Goal: Task Accomplishment & Management: Manage account settings

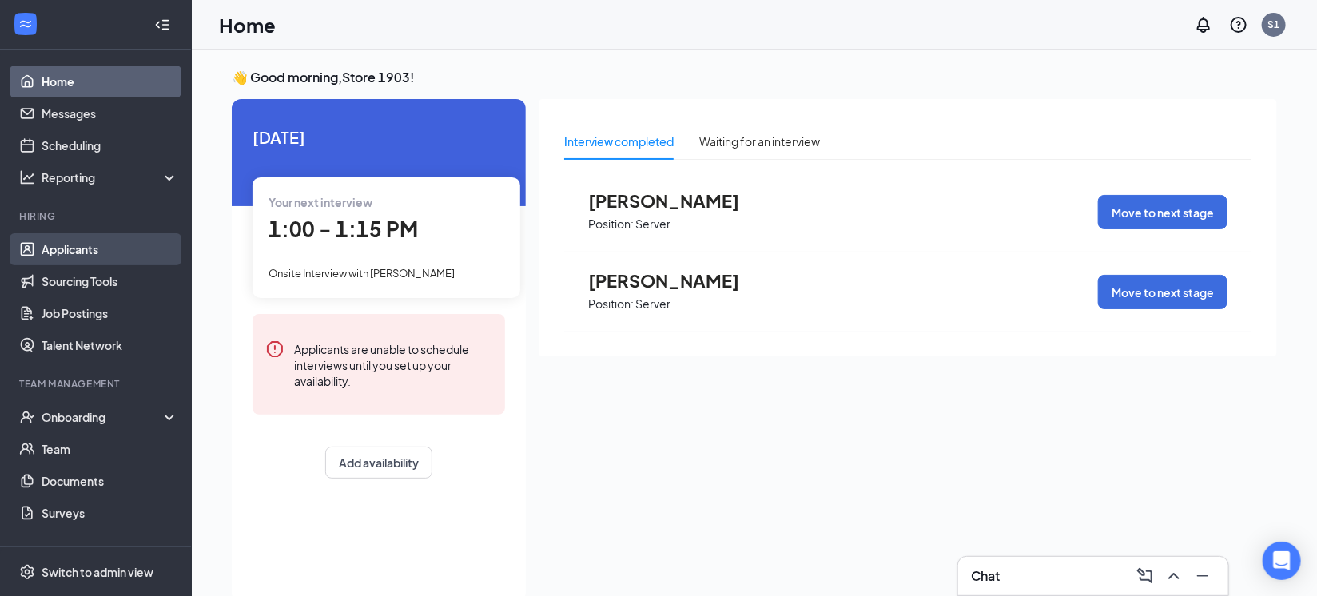
click at [104, 245] on link "Applicants" at bounding box center [110, 249] width 137 height 32
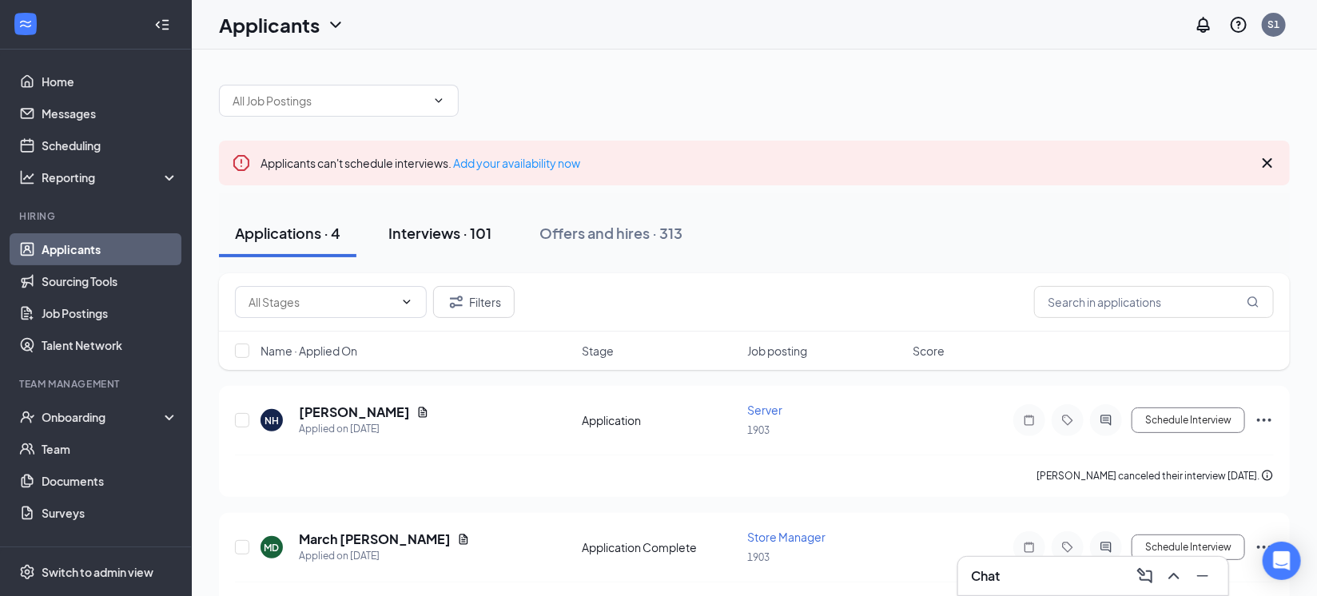
click at [419, 247] on button "Interviews · 101" at bounding box center [439, 233] width 135 height 48
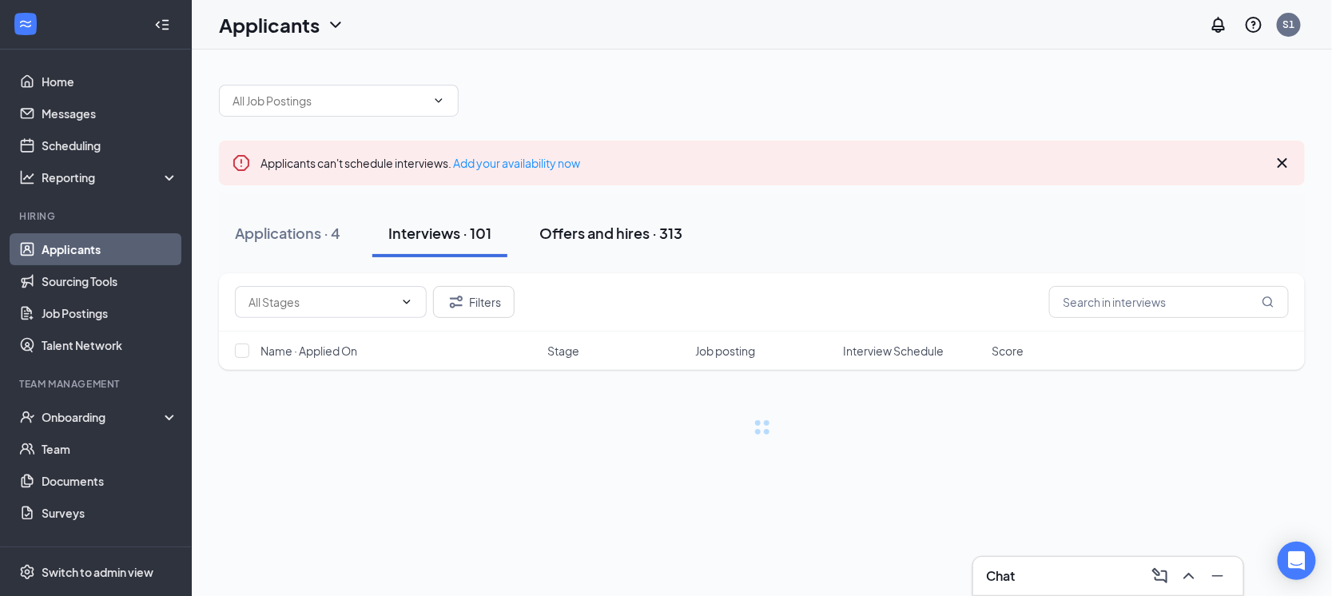
click at [571, 216] on button "Offers and hires · 313" at bounding box center [610, 233] width 175 height 48
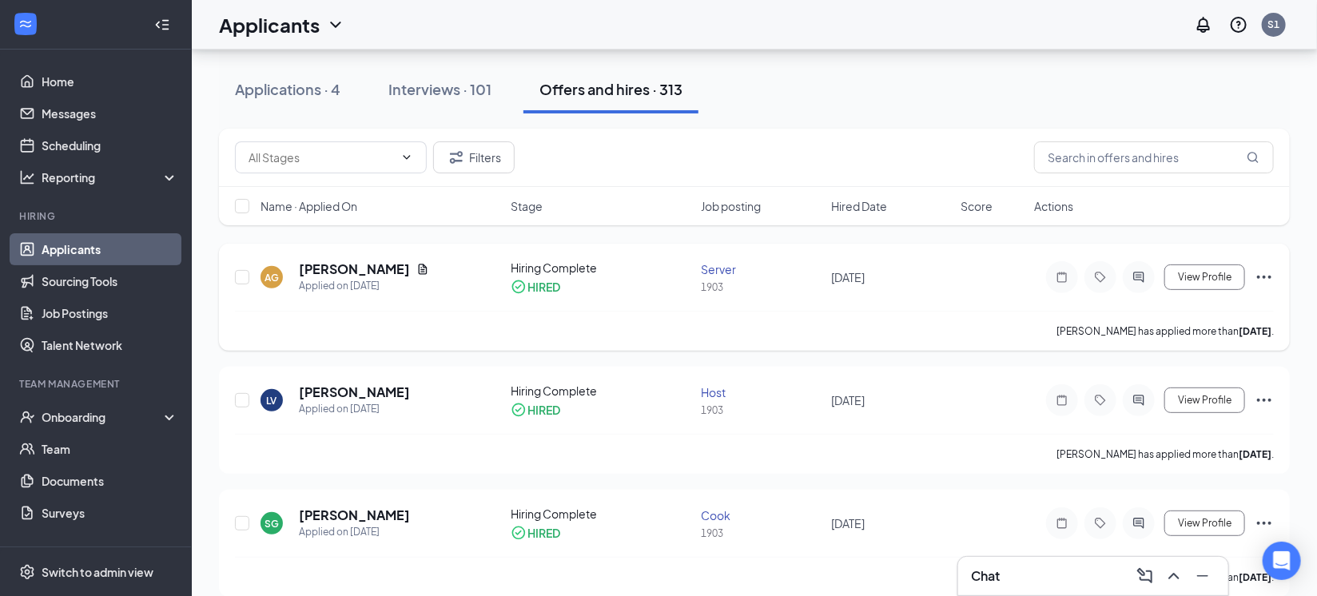
scroll to position [99, 0]
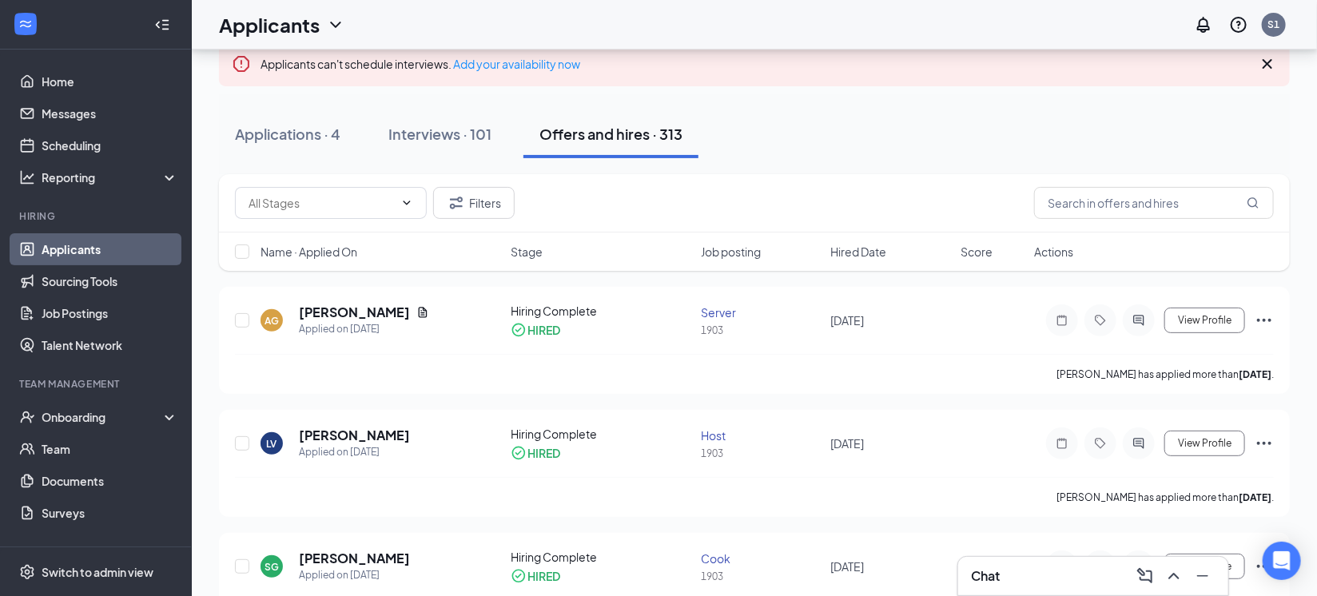
drag, startPoint x: 415, startPoint y: 118, endPoint x: 428, endPoint y: 125, distance: 15.0
click at [416, 120] on button "Interviews · 101" at bounding box center [439, 134] width 135 height 48
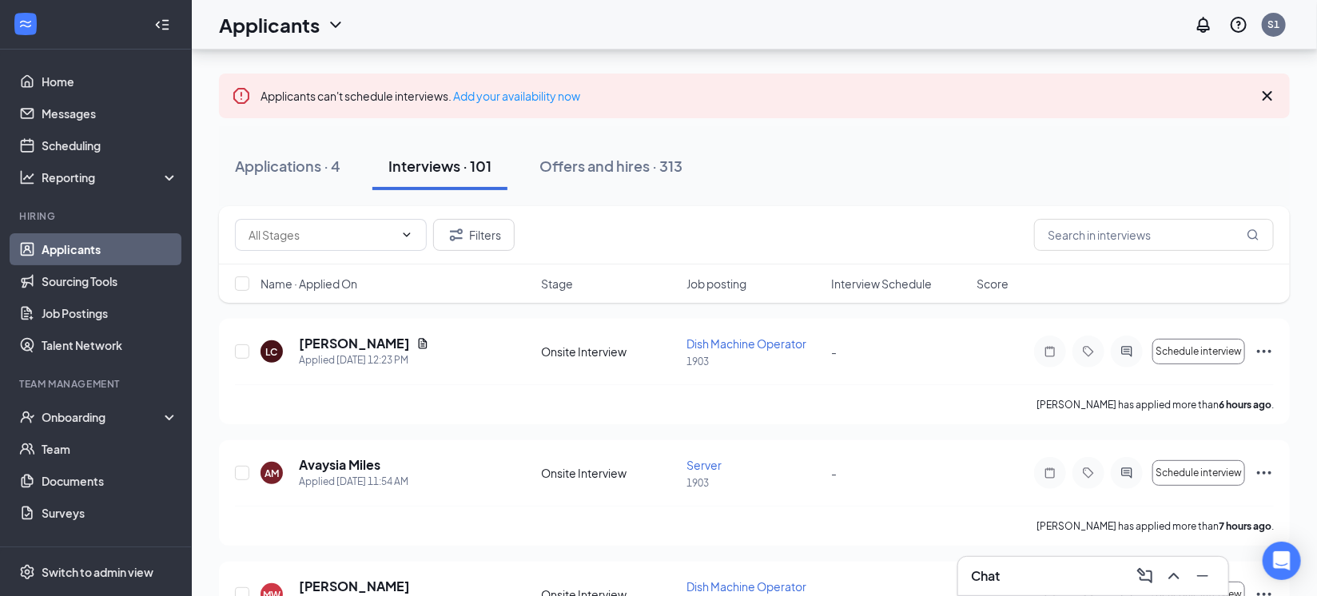
scroll to position [99, 0]
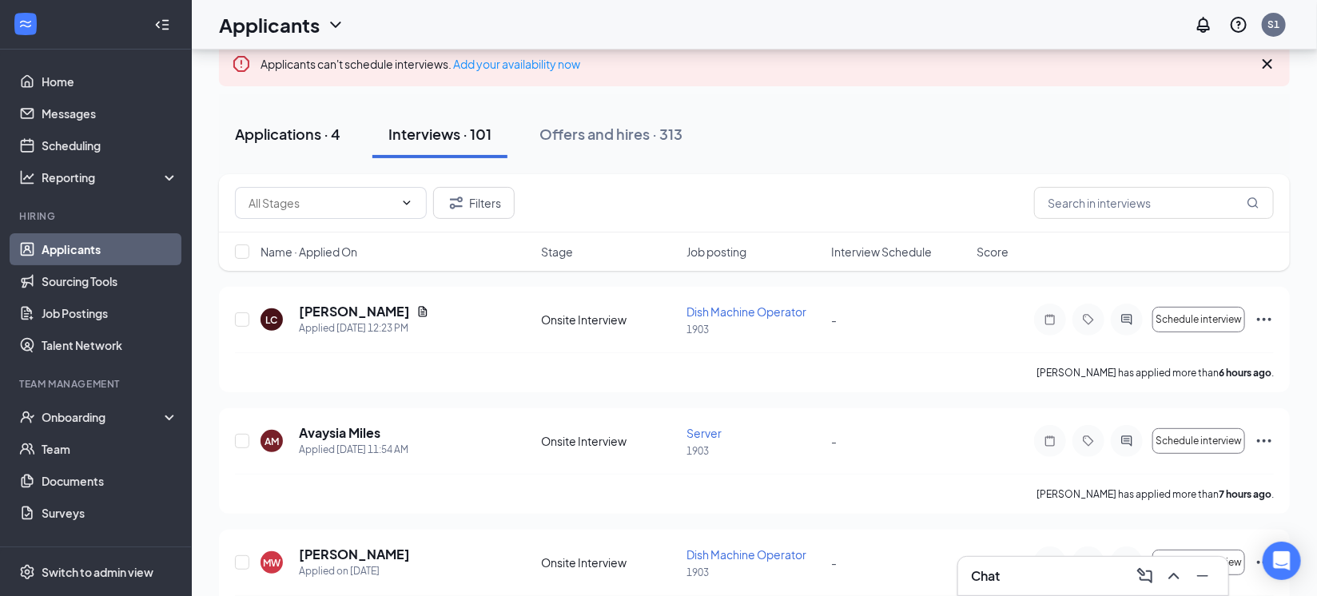
click at [314, 141] on div "Applications · 4" at bounding box center [287, 134] width 105 height 20
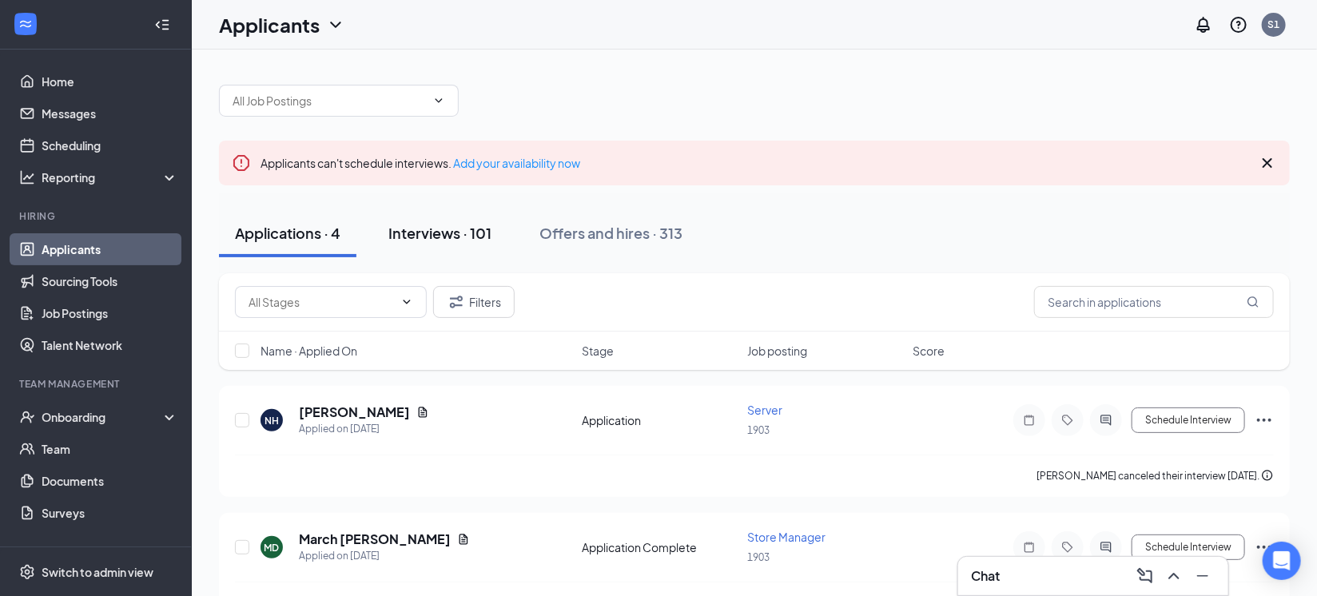
click at [413, 220] on button "Interviews · 101" at bounding box center [439, 233] width 135 height 48
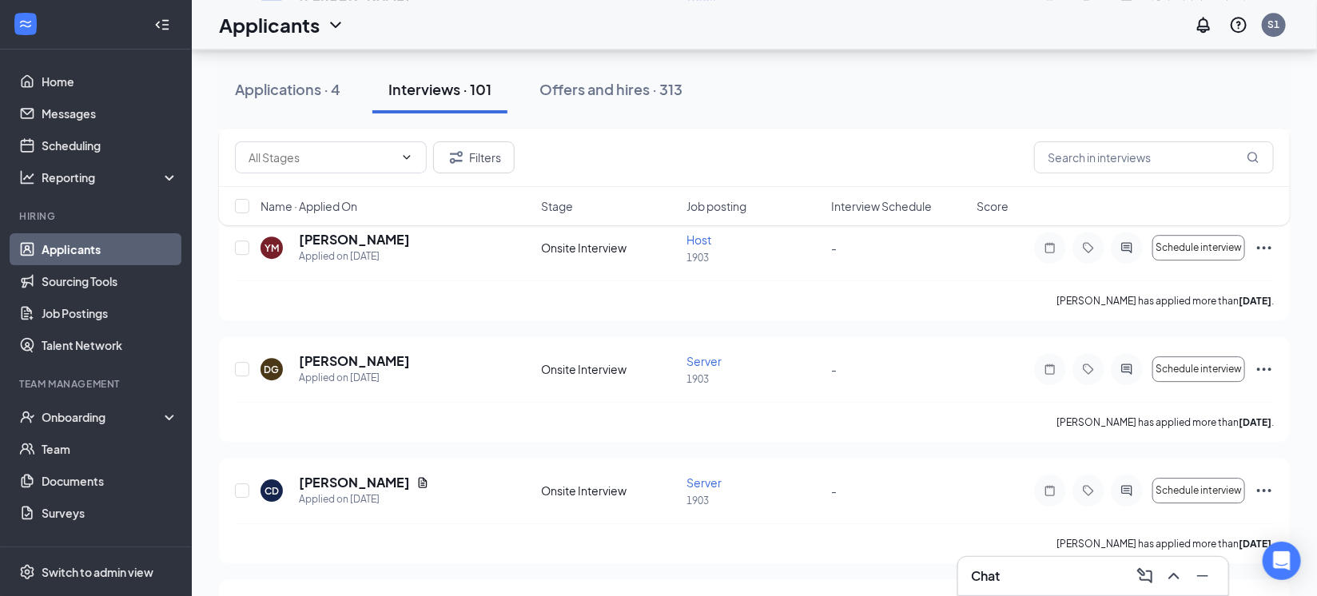
scroll to position [2196, 0]
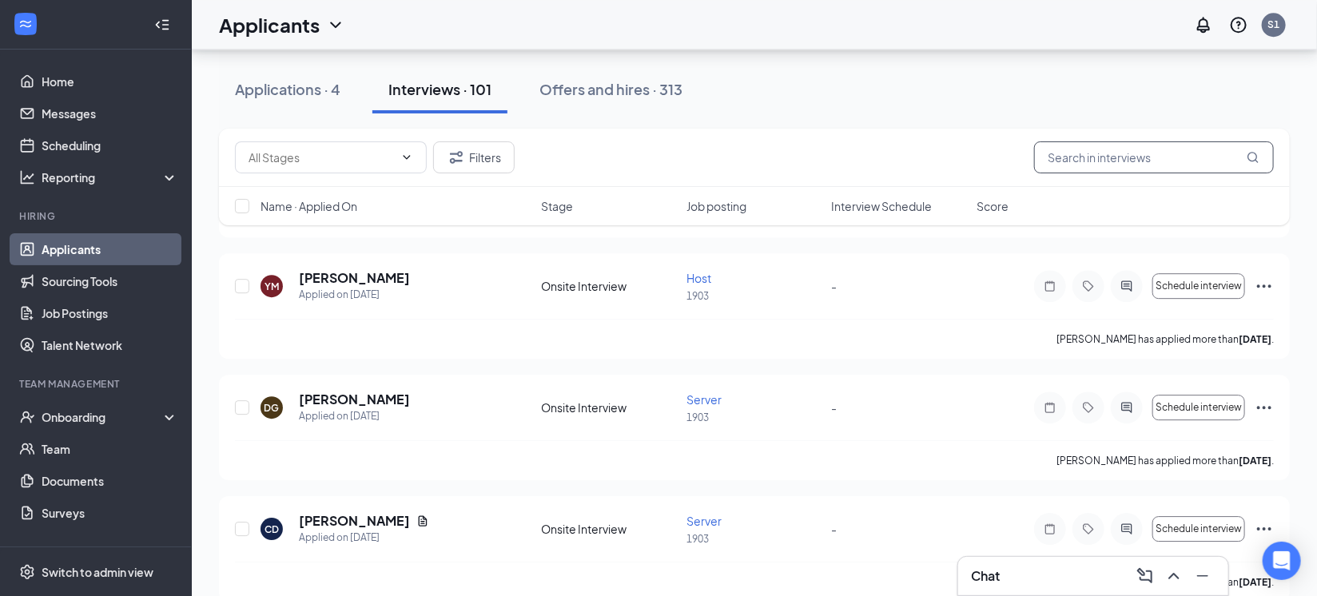
click at [1151, 150] on input "text" at bounding box center [1154, 157] width 240 height 32
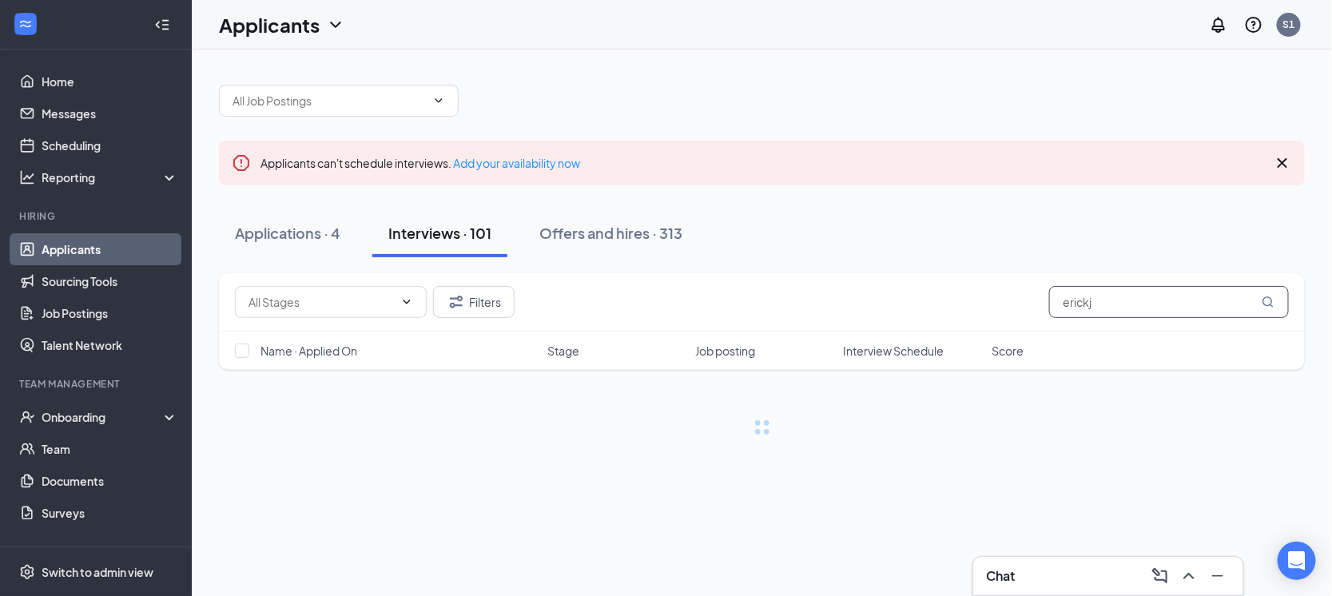
click at [1119, 304] on input "erickj" at bounding box center [1169, 302] width 240 height 32
type input "[PERSON_NAME]"
click at [1270, 303] on icon "MagnifyingGlass" at bounding box center [1267, 301] width 10 height 10
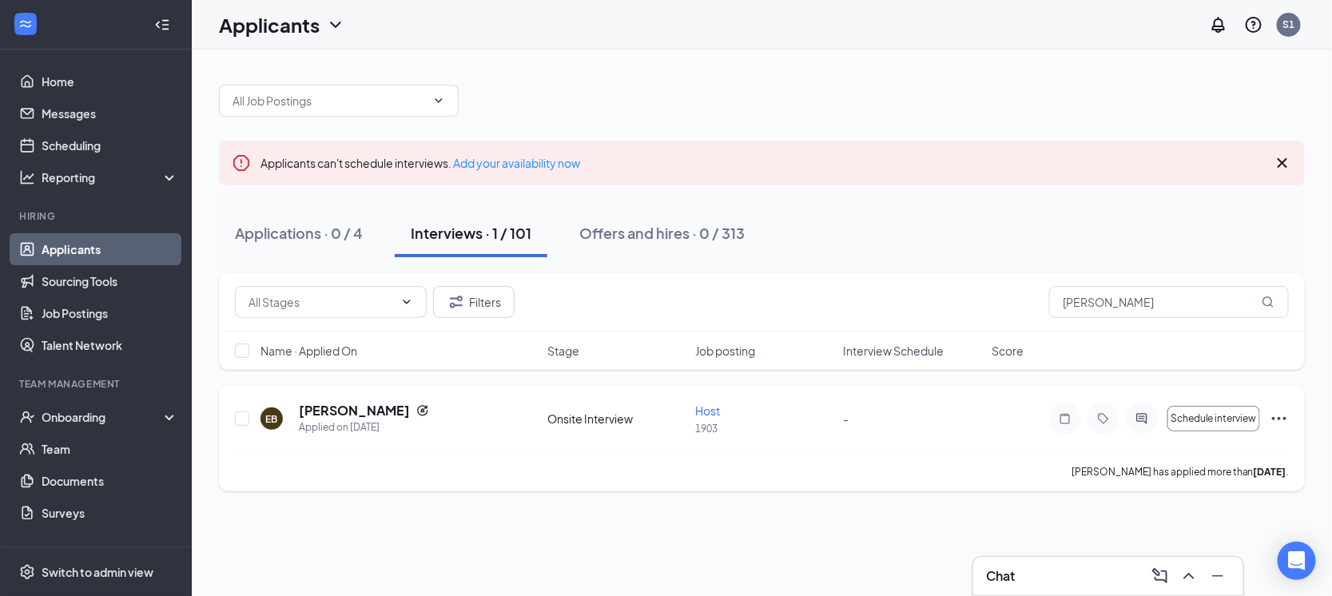
click at [499, 410] on div "EB [PERSON_NAME] Applied on [DATE]" at bounding box center [398, 419] width 277 height 34
drag, startPoint x: 1144, startPoint y: 301, endPoint x: 845, endPoint y: 311, distance: 299.0
click at [845, 311] on div "Filters [PERSON_NAME]" at bounding box center [762, 302] width 1054 height 32
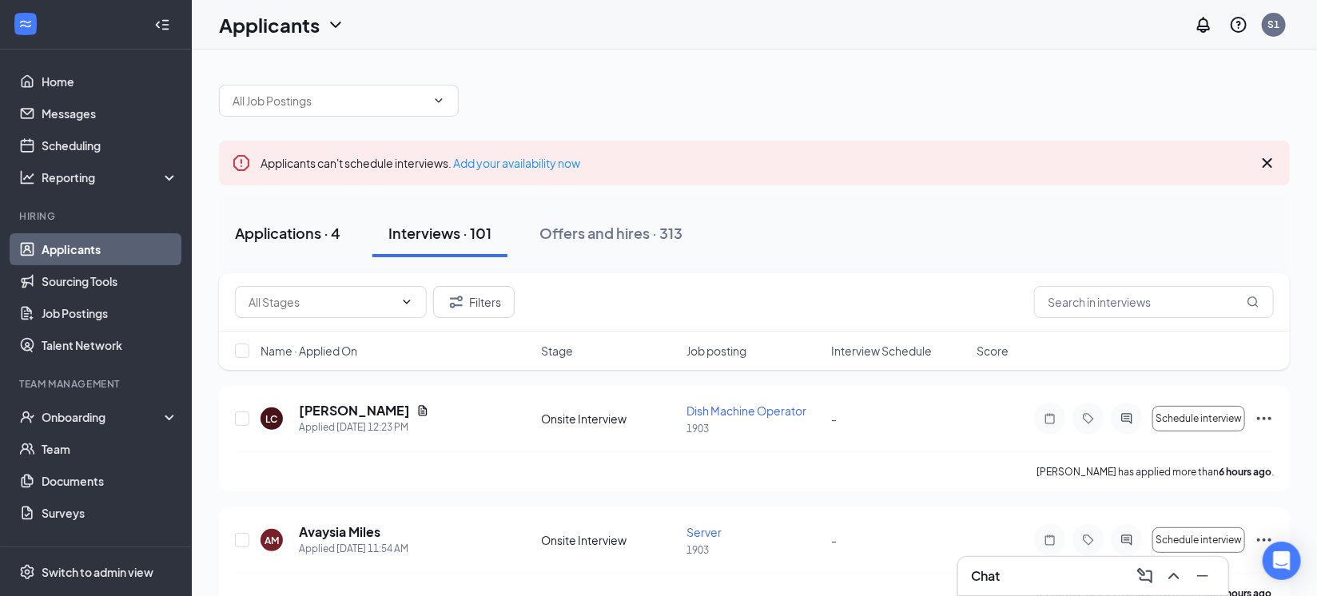
click at [296, 245] on button "Applications · 4" at bounding box center [287, 233] width 137 height 48
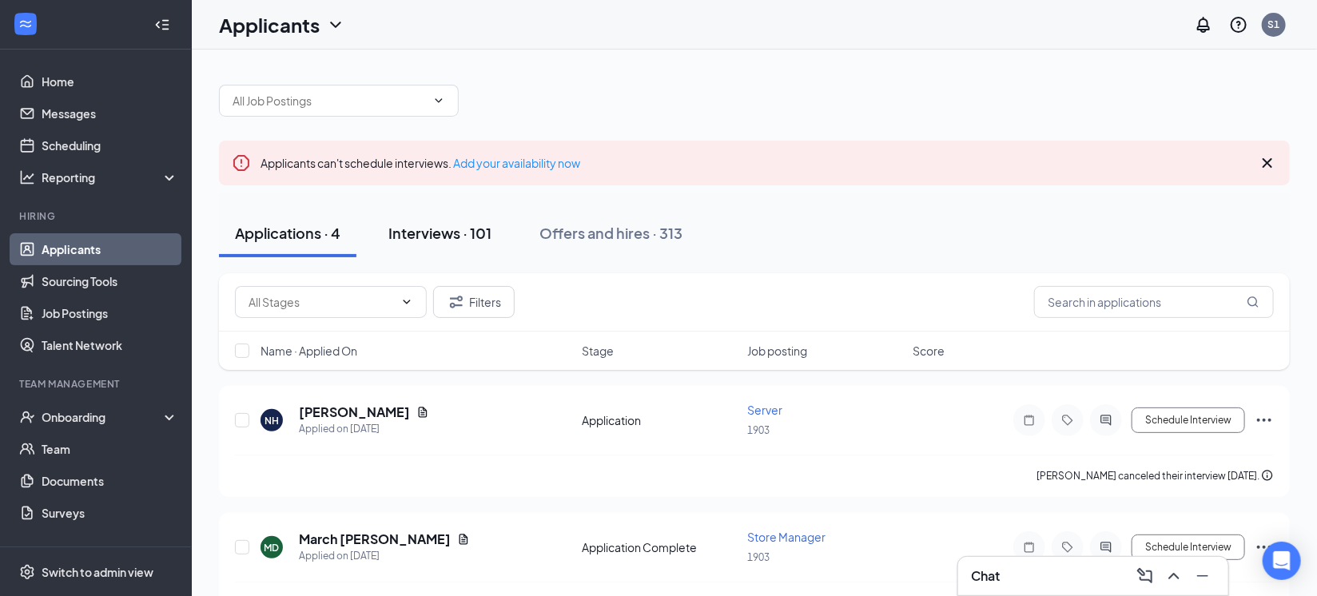
click at [429, 225] on div "Interviews · 101" at bounding box center [439, 233] width 103 height 20
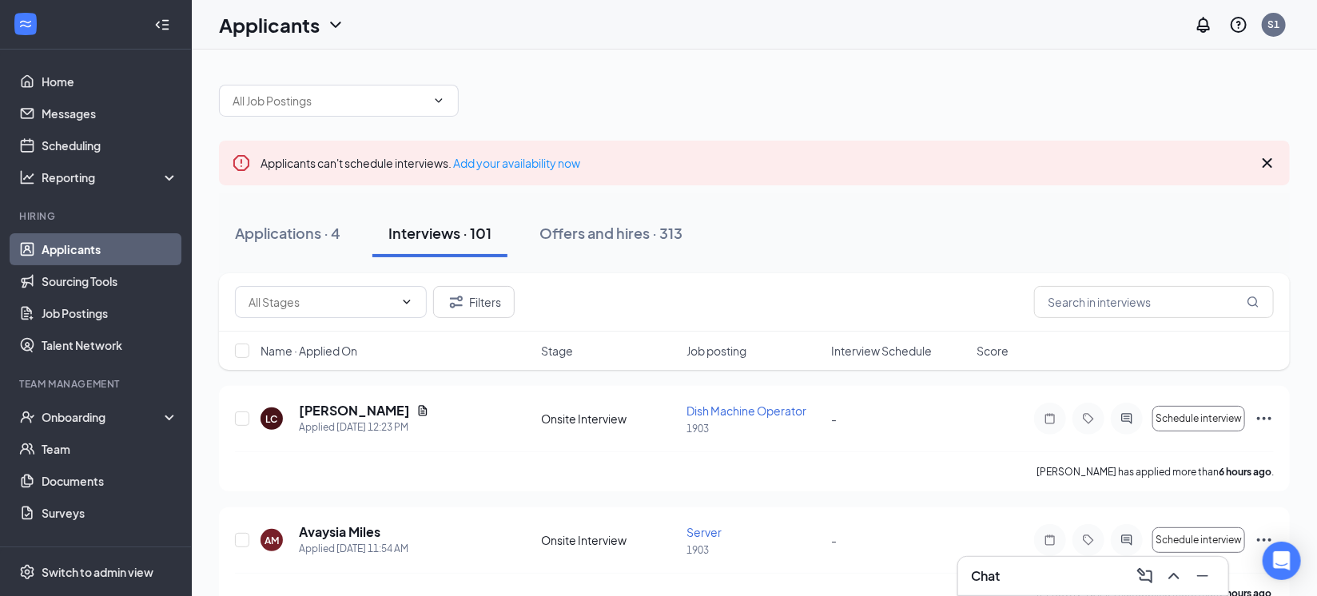
click at [1263, 145] on div "Applicants can't schedule interviews. Add your availability now" at bounding box center [754, 163] width 1071 height 45
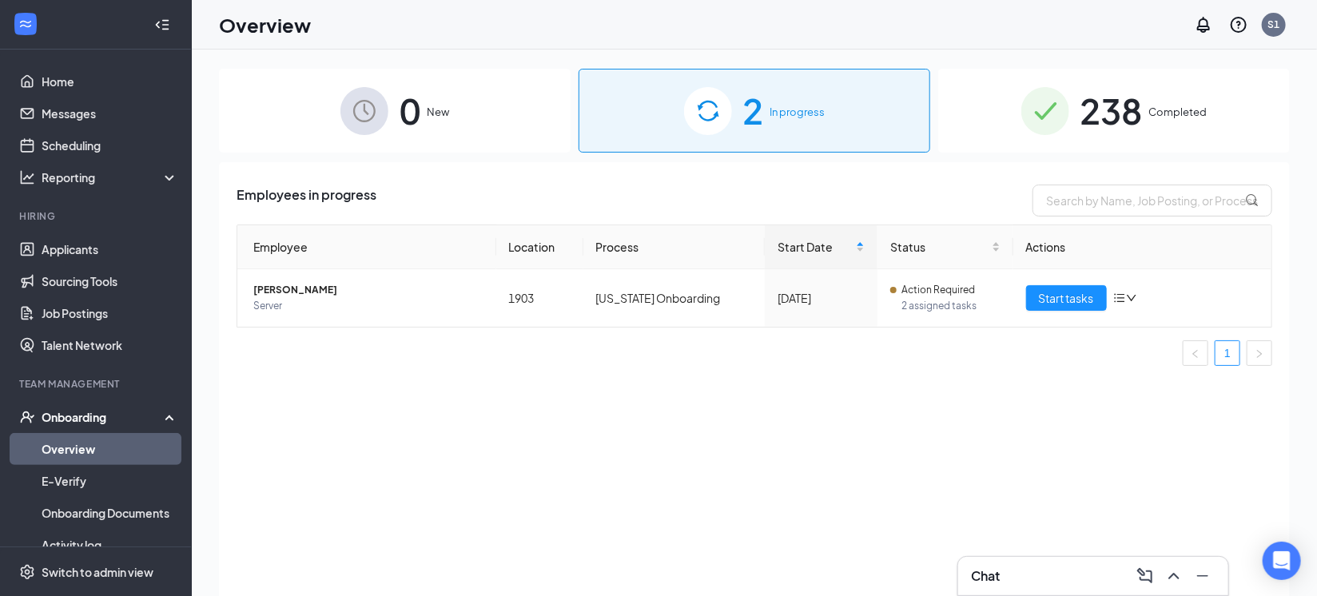
scroll to position [99, 0]
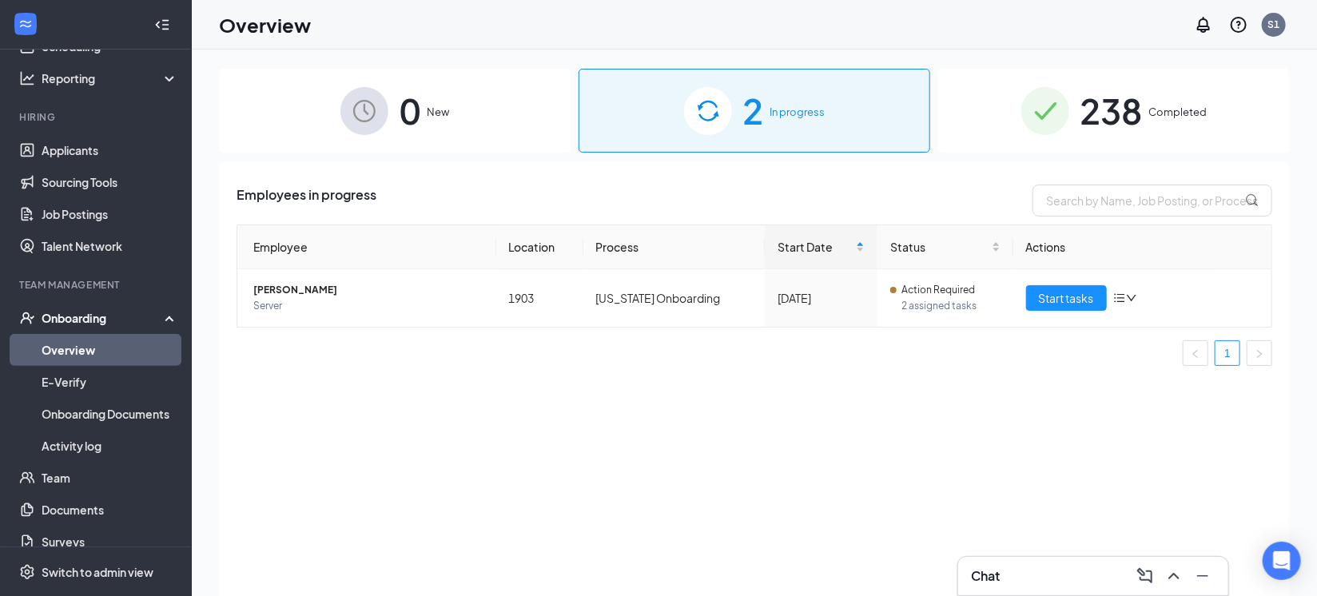
click at [437, 95] on div "0 New" at bounding box center [395, 111] width 352 height 84
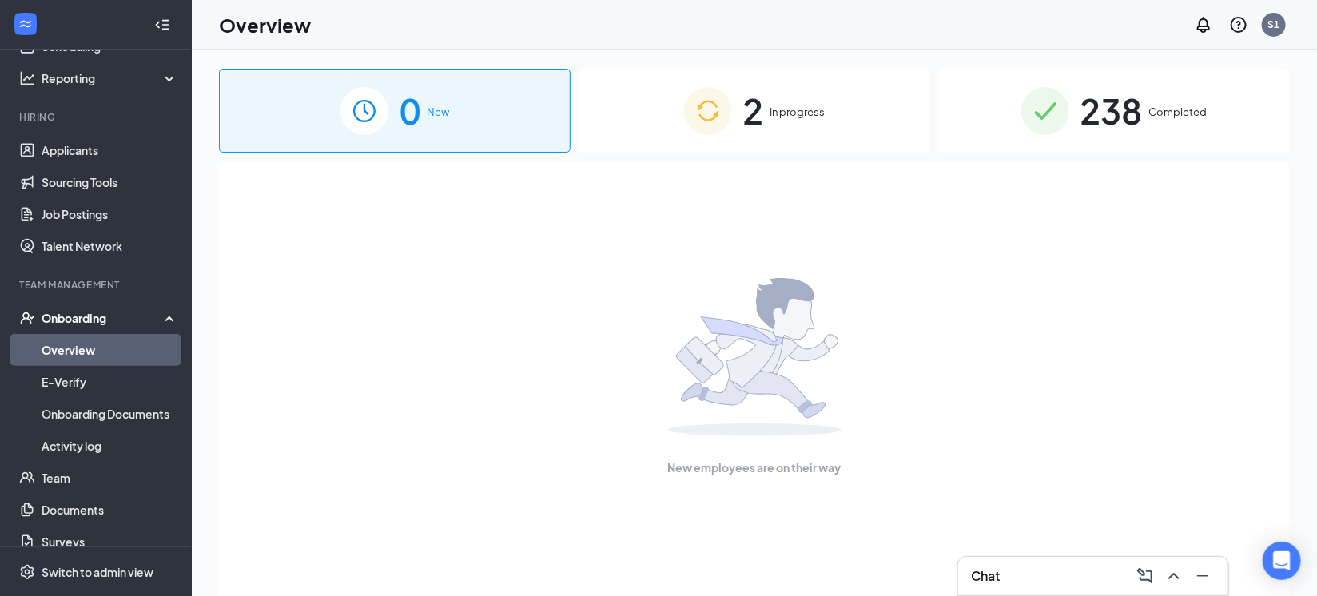
click at [684, 93] on img at bounding box center [708, 111] width 48 height 48
